Goal: Find specific page/section: Find specific page/section

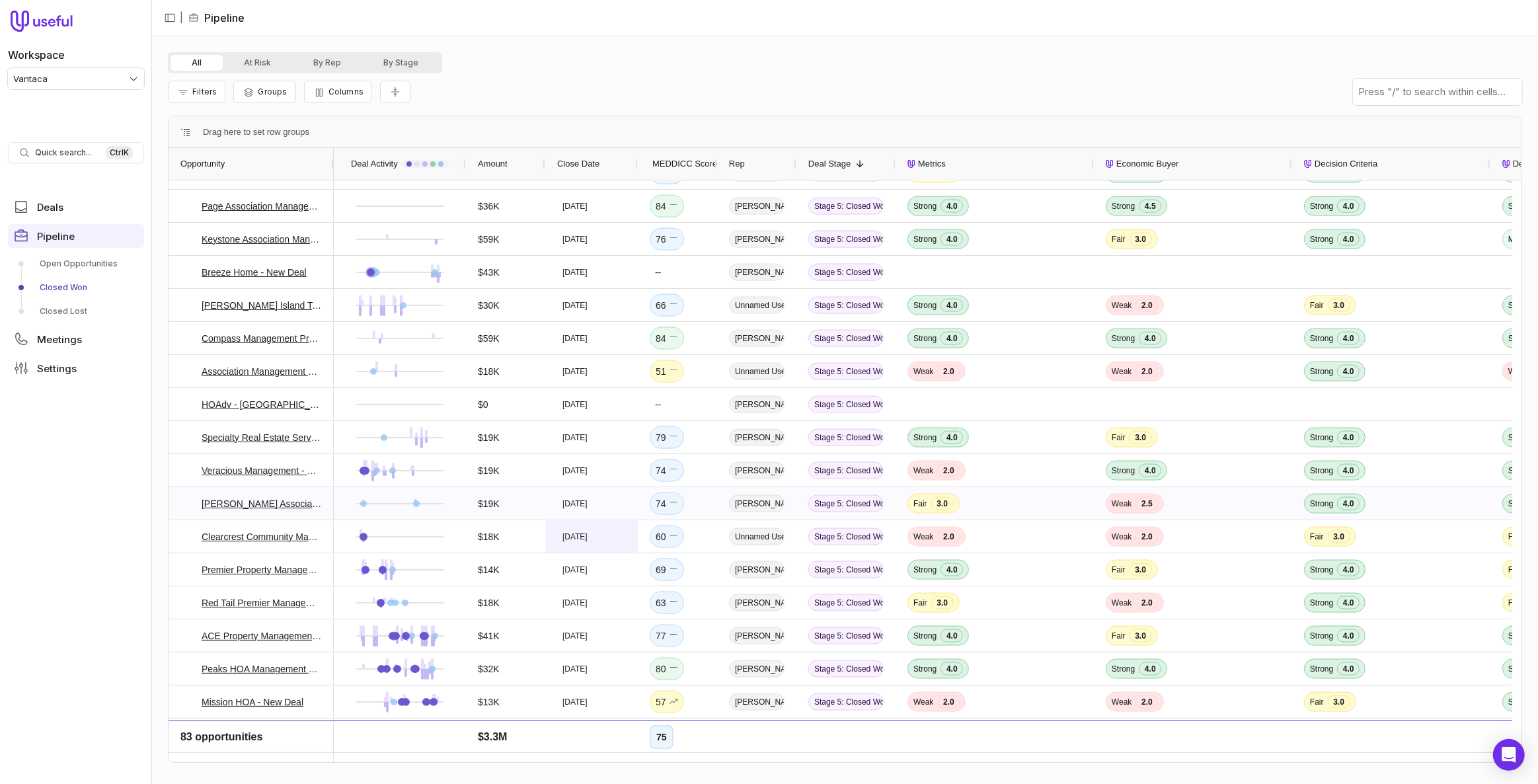
scroll to position [2202, 0]
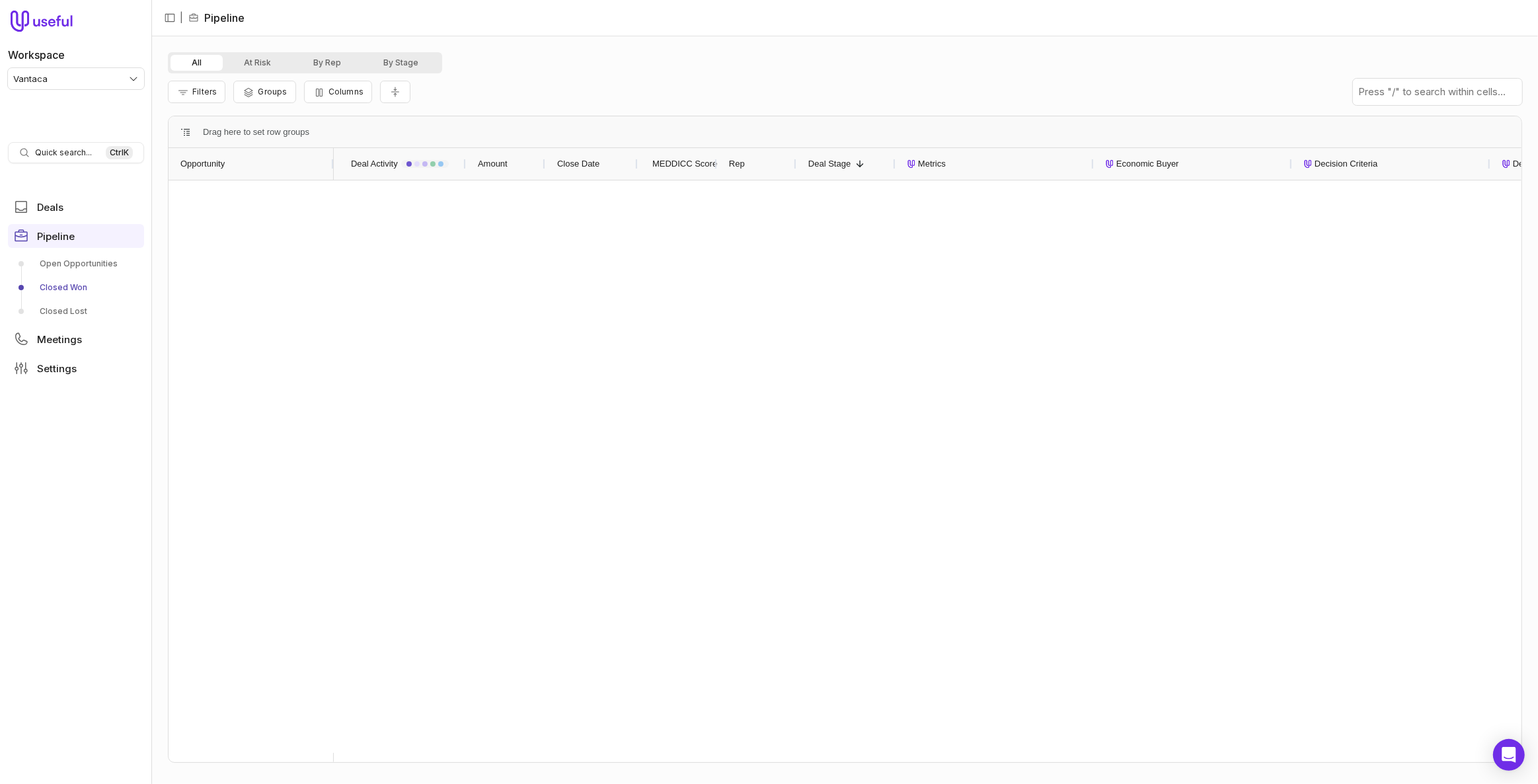
scroll to position [2202, 0]
